Goal: Transaction & Acquisition: Purchase product/service

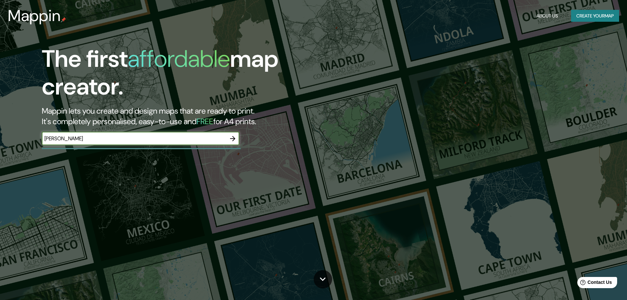
type input "[PERSON_NAME]"
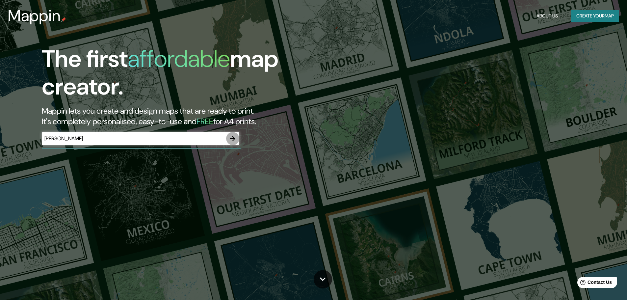
click at [234, 138] on icon "button" at bounding box center [232, 138] width 5 height 5
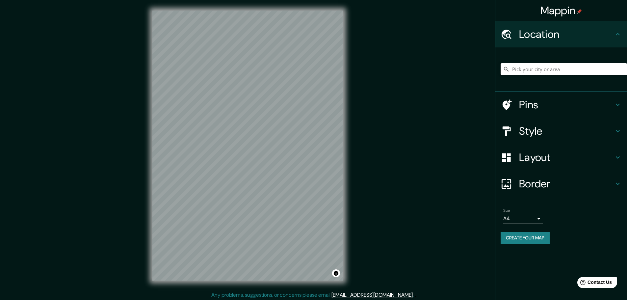
click at [550, 70] on input "Pick your city or area" at bounding box center [564, 69] width 126 height 12
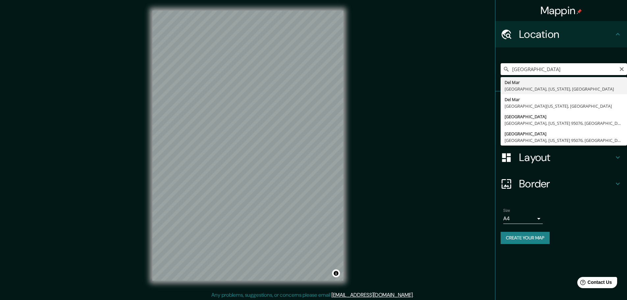
drag, startPoint x: 574, startPoint y: 70, endPoint x: 551, endPoint y: 72, distance: 23.2
click at [551, 72] on input "[GEOGRAPHIC_DATA]" at bounding box center [564, 69] width 126 height 12
click at [552, 69] on input "[GEOGRAPHIC_DATA]" at bounding box center [564, 69] width 126 height 12
drag, startPoint x: 556, startPoint y: 67, endPoint x: 506, endPoint y: 73, distance: 50.4
click at [506, 73] on input "[GEOGRAPHIC_DATA]" at bounding box center [564, 69] width 126 height 12
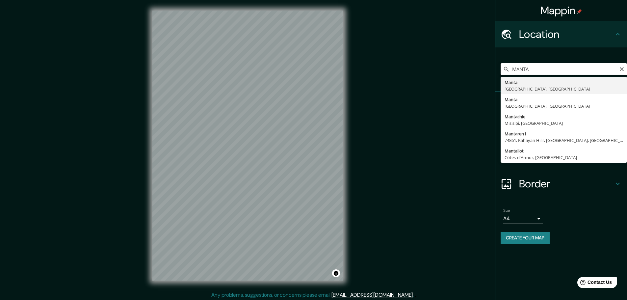
click at [542, 64] on input "MANTA" at bounding box center [564, 69] width 126 height 12
type input "Manta, [GEOGRAPHIC_DATA], [GEOGRAPHIC_DATA]"
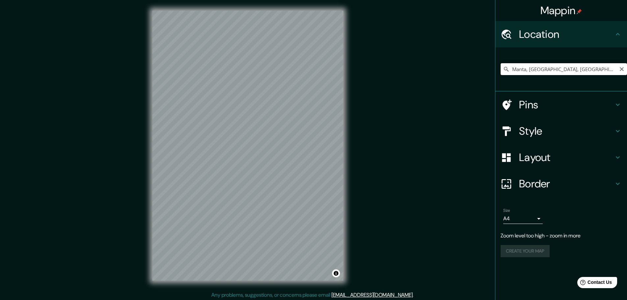
click at [582, 71] on input "Manta, [GEOGRAPHIC_DATA], [GEOGRAPHIC_DATA]" at bounding box center [564, 69] width 126 height 12
click at [556, 65] on input "Manta, [GEOGRAPHIC_DATA], [GEOGRAPHIC_DATA]" at bounding box center [564, 69] width 126 height 12
drag, startPoint x: 571, startPoint y: 66, endPoint x: 450, endPoint y: 79, distance: 121.9
click at [450, 79] on div "Mappin Location [GEOGRAPHIC_DATA], [GEOGRAPHIC_DATA], [GEOGRAPHIC_DATA] Pins St…" at bounding box center [313, 151] width 627 height 302
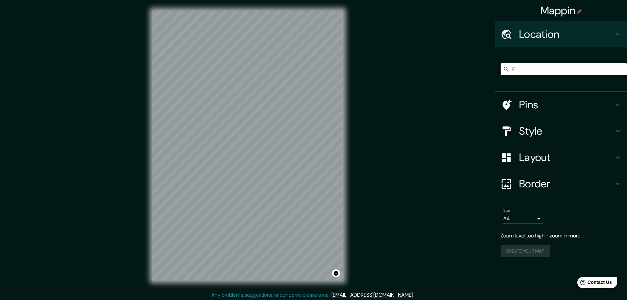
type input "FH"
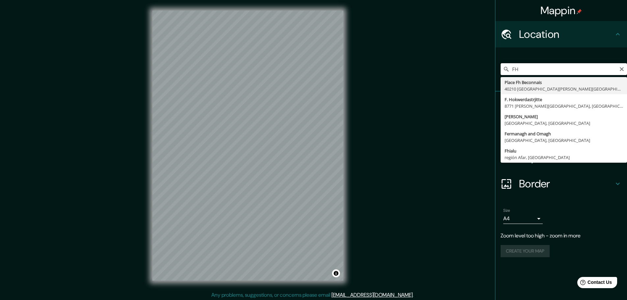
drag, startPoint x: 525, startPoint y: 68, endPoint x: 472, endPoint y: 78, distance: 53.8
click at [472, 78] on div "Mappin Location [GEOGRAPHIC_DATA] [GEOGRAPHIC_DATA][PERSON_NAME] 8771 [PERSON_N…" at bounding box center [313, 151] width 627 height 302
paste input "Pick your city or area"
type input "Manta, [GEOGRAPHIC_DATA], [GEOGRAPHIC_DATA]"
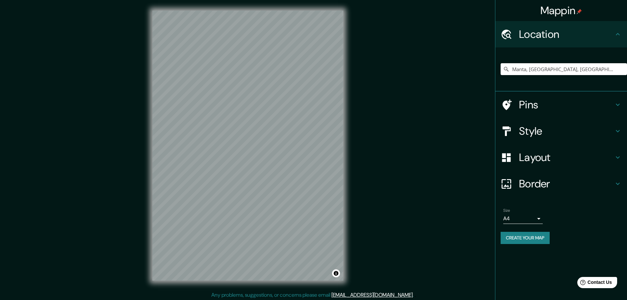
scroll to position [2, 0]
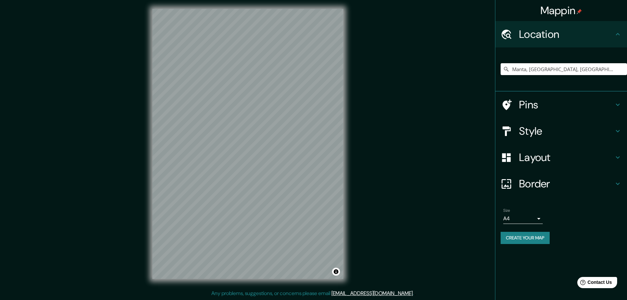
click at [550, 131] on h4 "Style" at bounding box center [566, 130] width 95 height 13
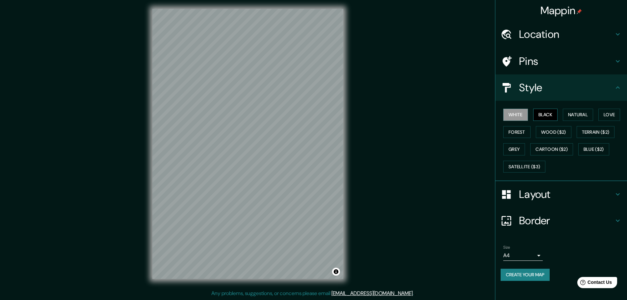
click at [548, 118] on button "Black" at bounding box center [545, 115] width 25 height 12
click at [576, 109] on button "Natural" at bounding box center [578, 115] width 30 height 12
click at [614, 112] on button "Love" at bounding box center [610, 115] width 22 height 12
click at [519, 129] on button "Forest" at bounding box center [517, 132] width 27 height 12
click at [560, 132] on button "Wood ($2)" at bounding box center [554, 132] width 36 height 12
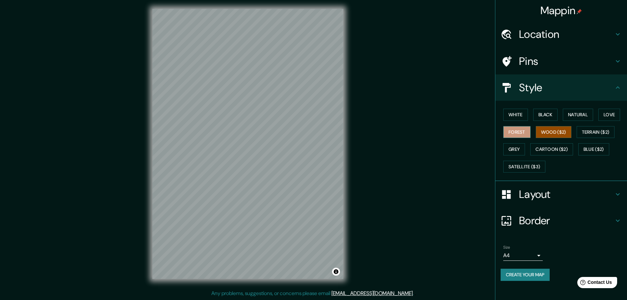
click at [515, 130] on button "Forest" at bounding box center [517, 132] width 27 height 12
click at [562, 131] on button "Wood ($2)" at bounding box center [554, 132] width 36 height 12
click at [589, 126] on button "Terrain ($2)" at bounding box center [596, 132] width 38 height 12
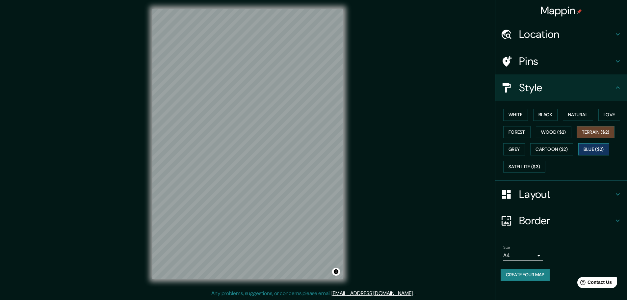
click at [593, 149] on button "Blue ($2)" at bounding box center [594, 149] width 31 height 12
click at [554, 150] on button "Cartoon ($2)" at bounding box center [552, 149] width 43 height 12
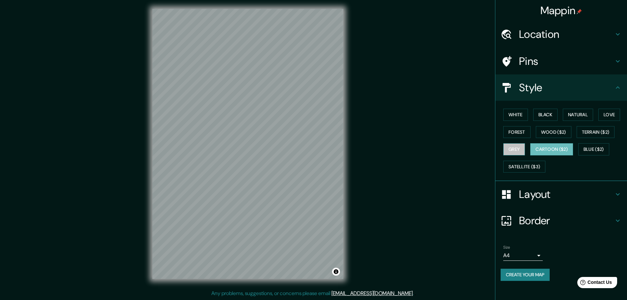
click at [514, 144] on button "Grey" at bounding box center [515, 149] width 22 height 12
click at [150, 218] on div "© Mapbox © OpenStreetMap Improve this map" at bounding box center [248, 143] width 212 height 291
click at [428, 159] on div "Mappin Location [GEOGRAPHIC_DATA], [GEOGRAPHIC_DATA], [GEOGRAPHIC_DATA] Pins St…" at bounding box center [313, 149] width 627 height 302
click at [143, 154] on div "© Mapbox © OpenStreetMap Improve this map" at bounding box center [248, 143] width 212 height 291
click at [574, 33] on h4 "Location" at bounding box center [566, 34] width 95 height 13
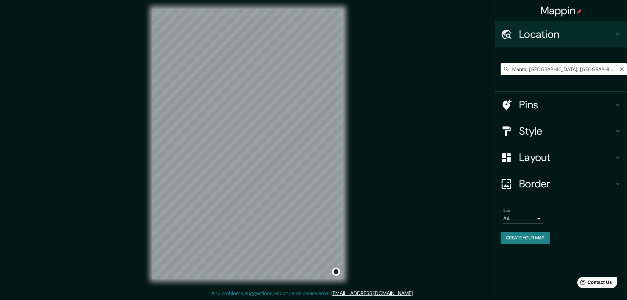
click at [620, 70] on icon "Clear" at bounding box center [621, 69] width 5 height 5
paste input "-0.956105, -80.771621"
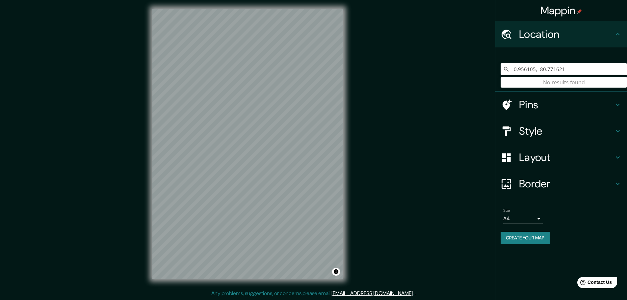
click at [571, 84] on div "-0.956105, -80.771621 No results found" at bounding box center [564, 69] width 126 height 33
click at [536, 70] on input "-0.956105, -80.771621" at bounding box center [564, 69] width 126 height 12
drag, startPoint x: 563, startPoint y: 66, endPoint x: 467, endPoint y: 71, distance: 96.3
click at [467, 71] on div "Mappin Location -0.956105 -80.771621 No results found Pins Style Layout Border …" at bounding box center [313, 149] width 627 height 302
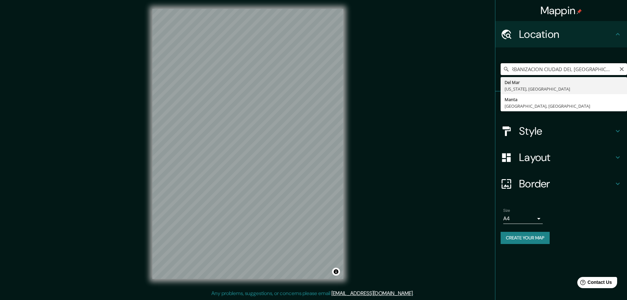
scroll to position [0, 2]
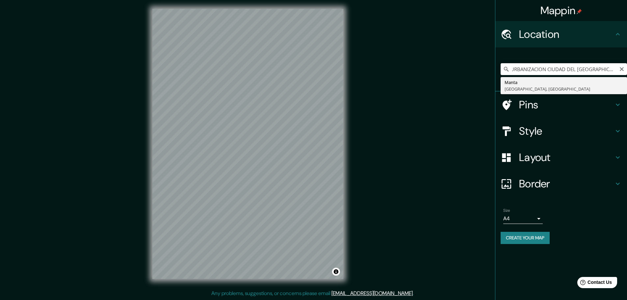
type input "Manta, [GEOGRAPHIC_DATA], [GEOGRAPHIC_DATA]"
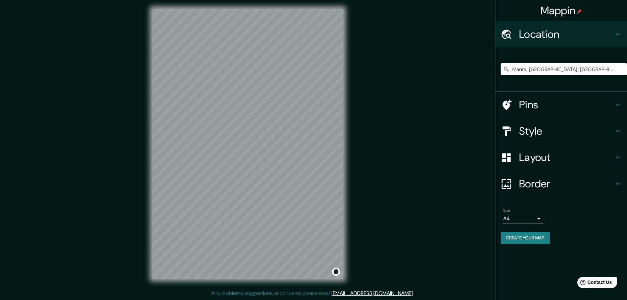
scroll to position [0, 0]
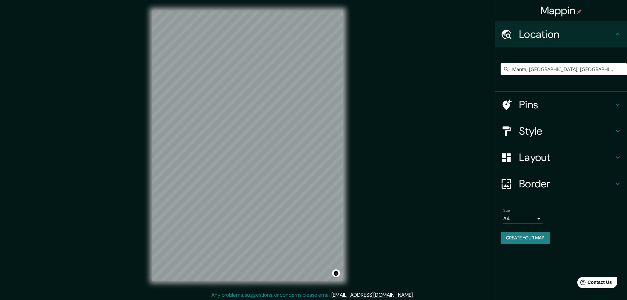
click at [72, 133] on div "Mappin Location [GEOGRAPHIC_DATA], [GEOGRAPHIC_DATA], [GEOGRAPHIC_DATA] Pins St…" at bounding box center [313, 151] width 627 height 302
click at [573, 196] on div "Border" at bounding box center [562, 184] width 132 height 26
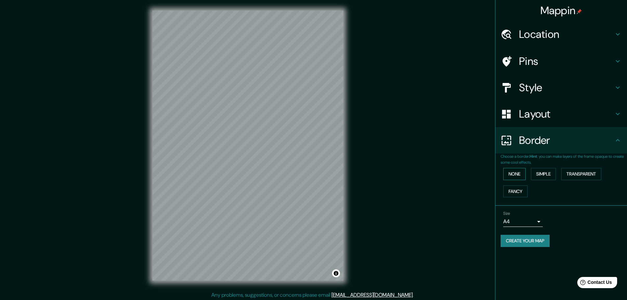
click at [515, 173] on button "None" at bounding box center [515, 174] width 22 height 12
click at [541, 177] on button "Simple" at bounding box center [543, 174] width 25 height 12
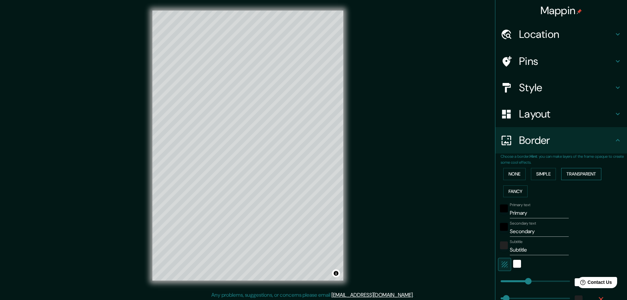
click at [577, 175] on button "Transparent" at bounding box center [581, 174] width 40 height 12
click at [513, 192] on button "Fancy" at bounding box center [516, 191] width 24 height 12
click at [578, 174] on button "Transparent" at bounding box center [581, 174] width 40 height 12
click at [533, 197] on div "Mappin Location [GEOGRAPHIC_DATA], [GEOGRAPHIC_DATA], [GEOGRAPHIC_DATA] Pins St…" at bounding box center [313, 151] width 627 height 302
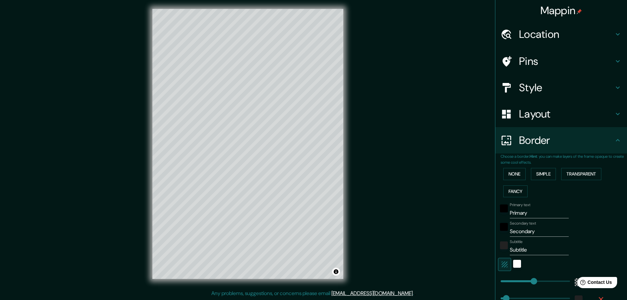
click at [352, 149] on div "© Mapbox © OpenStreetMap Improve this map" at bounding box center [248, 143] width 212 height 291
click at [547, 177] on button "Simple" at bounding box center [543, 174] width 25 height 12
click at [506, 171] on button "None" at bounding box center [515, 174] width 22 height 12
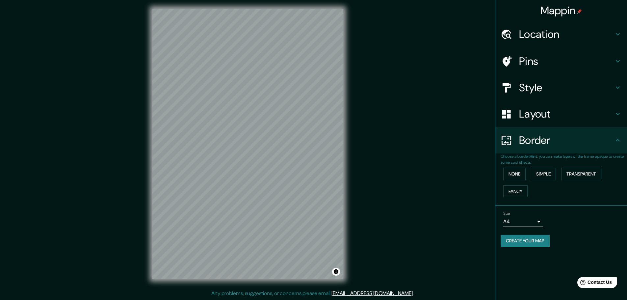
click at [577, 168] on div "None Simple Transparent Fancy" at bounding box center [564, 182] width 126 height 35
click at [577, 176] on button "Transparent" at bounding box center [581, 174] width 40 height 12
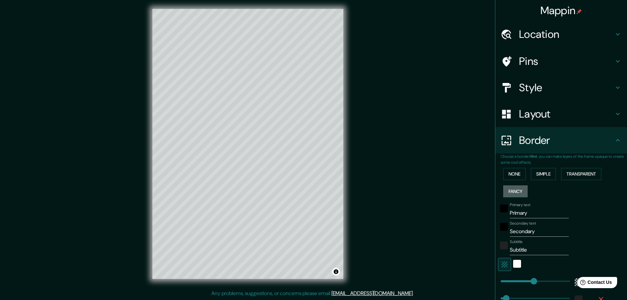
click at [509, 190] on button "Fancy" at bounding box center [516, 191] width 24 height 12
